Goal: Task Accomplishment & Management: Use online tool/utility

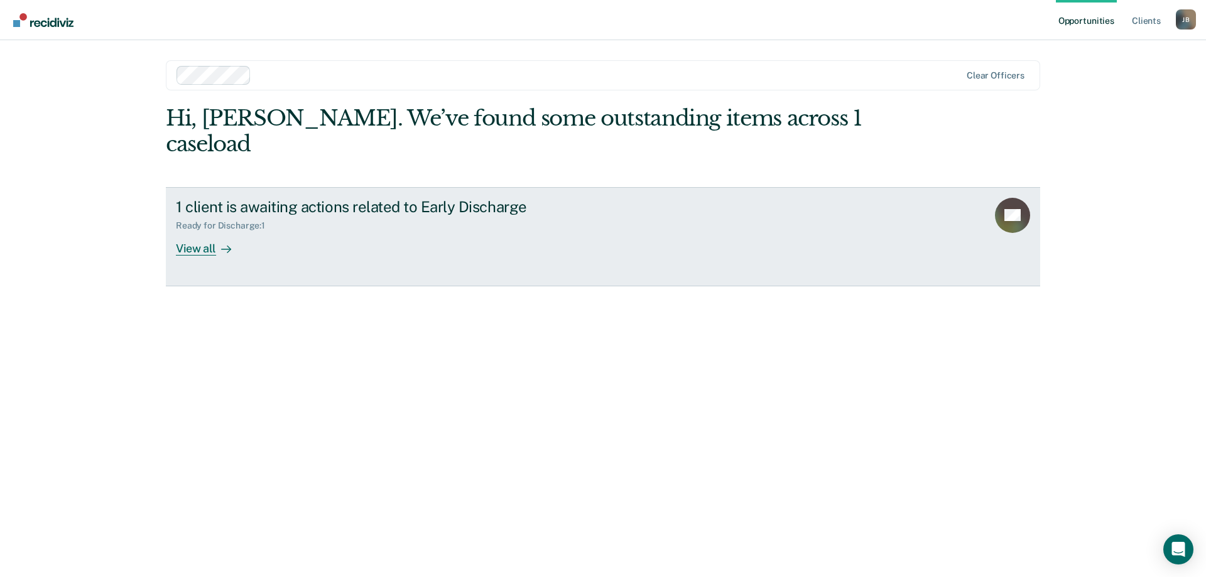
click at [188, 231] on div "View all" at bounding box center [211, 243] width 70 height 24
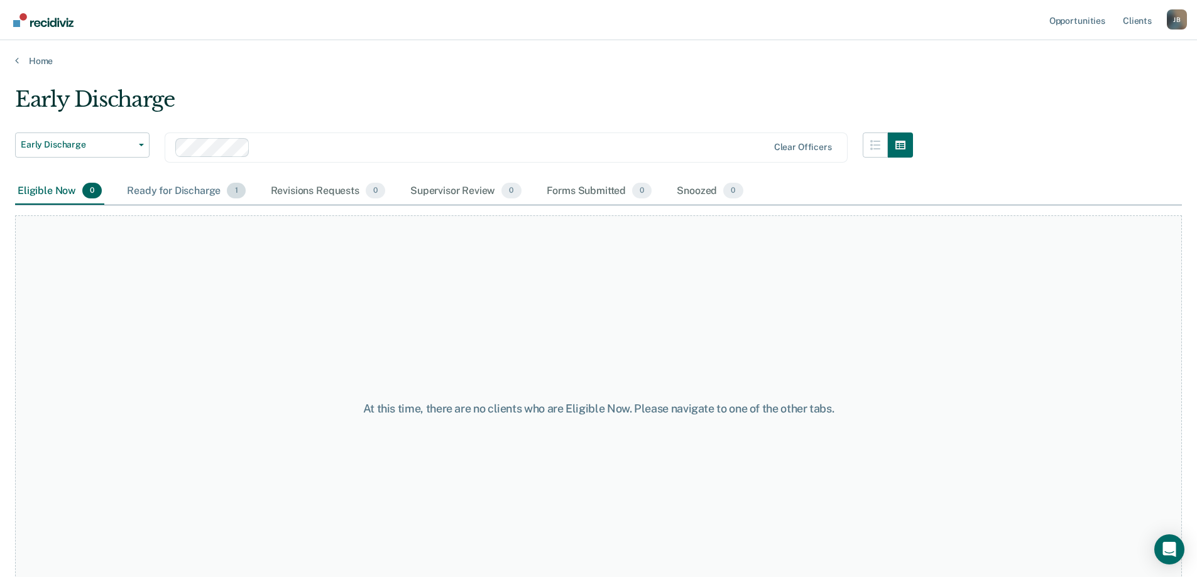
click at [158, 190] on div "Ready for Discharge 1" at bounding box center [185, 192] width 123 height 28
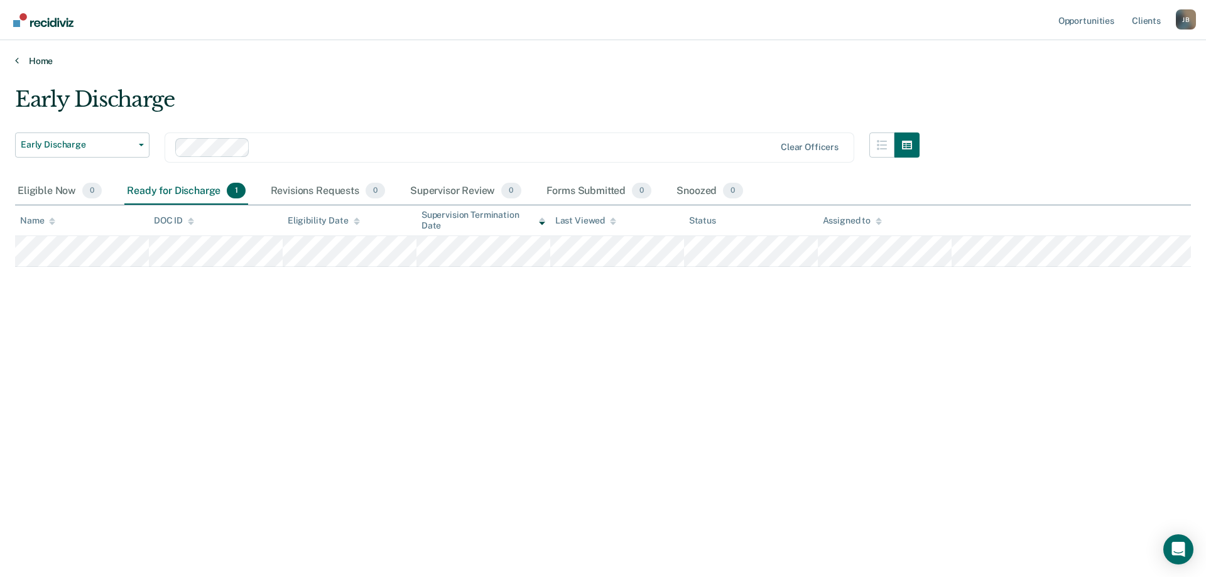
click at [35, 57] on link "Home" at bounding box center [603, 60] width 1176 height 11
